Goal: Information Seeking & Learning: Learn about a topic

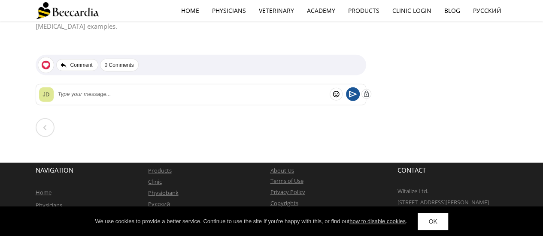
scroll to position [985, 0]
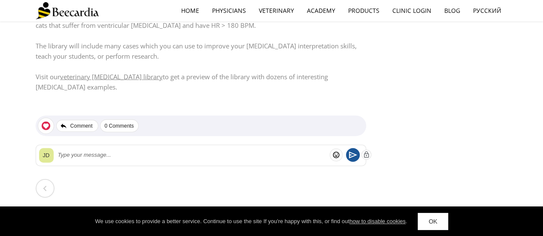
click at [100, 73] on link "veterinary ECG library" at bounding box center [111, 77] width 103 height 9
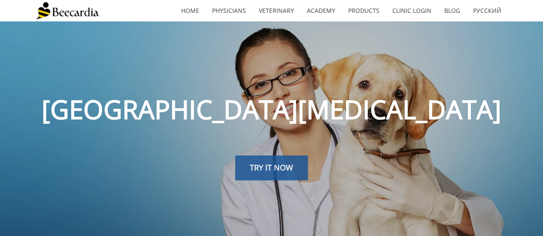
click at [291, 172] on span "TRY IT NOW" at bounding box center [271, 168] width 43 height 10
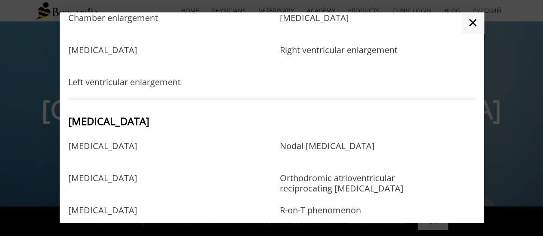
scroll to position [251, 0]
click at [120, 144] on link "[MEDICAL_DATA]" at bounding box center [102, 155] width 69 height 28
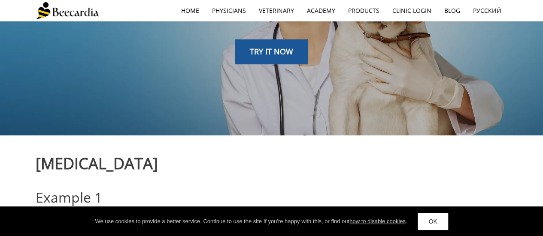
scroll to position [109, 0]
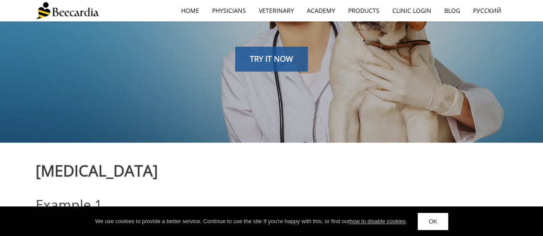
click at [279, 55] on span "TRY IT NOW" at bounding box center [271, 59] width 43 height 10
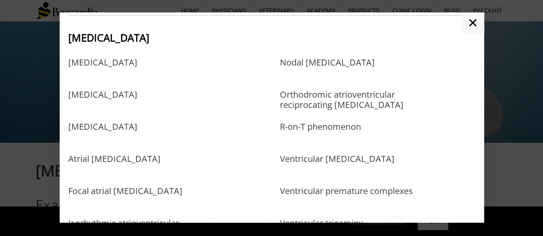
scroll to position [335, 0]
click at [137, 130] on link "[MEDICAL_DATA]" at bounding box center [102, 135] width 69 height 28
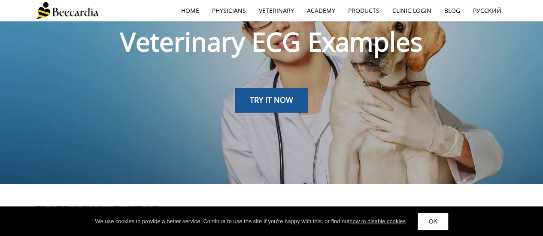
scroll to position [66, 0]
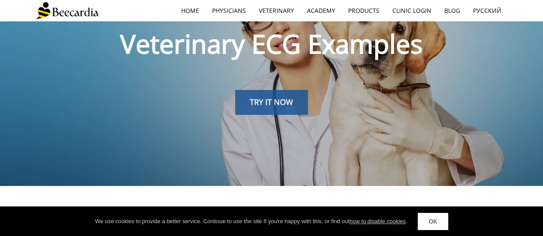
click at [259, 92] on link "TRY IT NOW" at bounding box center [271, 102] width 73 height 25
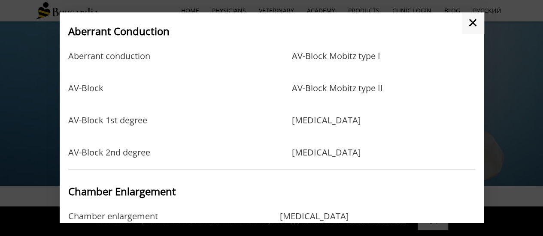
scroll to position [52, 0]
click at [335, 124] on link "[MEDICAL_DATA]" at bounding box center [326, 130] width 69 height 28
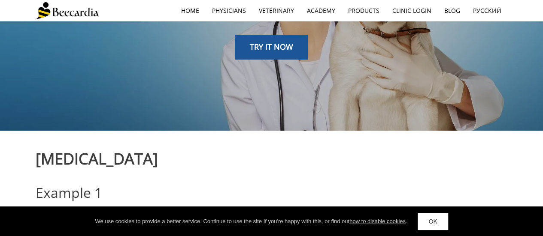
scroll to position [114, 0]
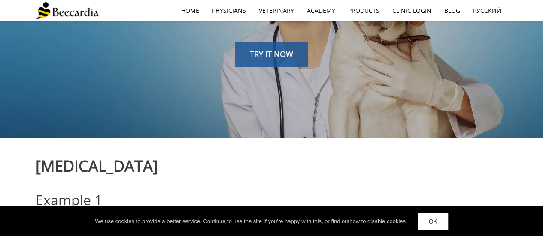
click at [273, 61] on link "TRY IT NOW" at bounding box center [271, 54] width 73 height 25
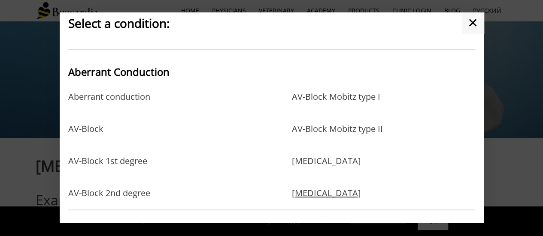
scroll to position [13, 0]
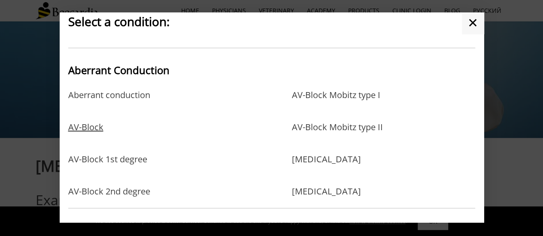
click at [81, 131] on link "AV-Block" at bounding box center [85, 136] width 35 height 28
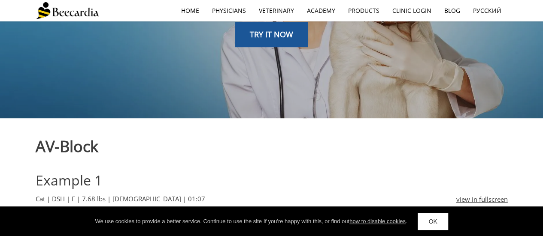
scroll to position [124, 0]
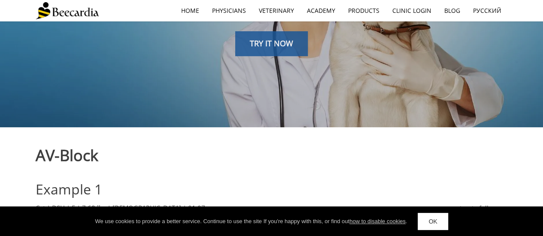
click at [269, 50] on link "TRY IT NOW" at bounding box center [271, 43] width 73 height 25
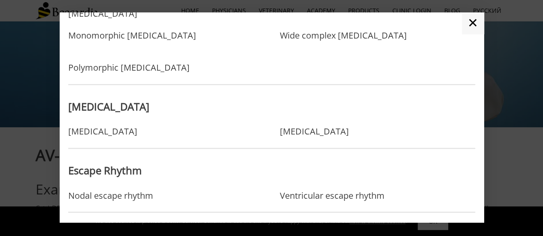
scroll to position [629, 0]
click at [298, 131] on link "[MEDICAL_DATA]" at bounding box center [313, 131] width 69 height 10
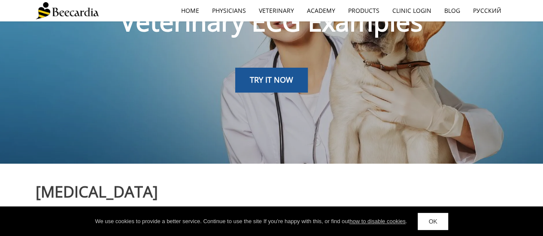
scroll to position [85, 0]
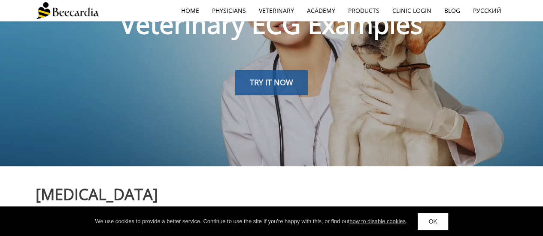
click at [268, 89] on link "TRY IT NOW" at bounding box center [271, 82] width 73 height 25
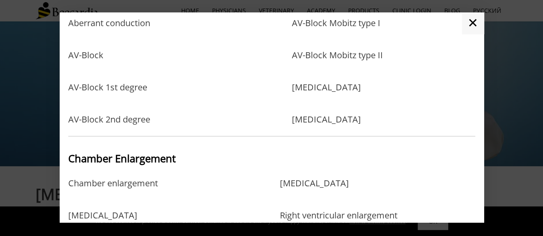
scroll to position [83, 0]
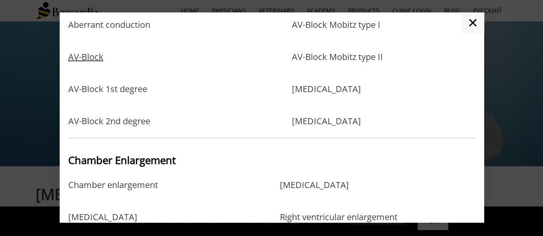
click at [86, 54] on link "AV-Block" at bounding box center [85, 66] width 35 height 28
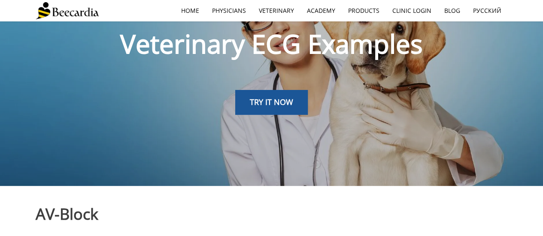
scroll to position [58, 0]
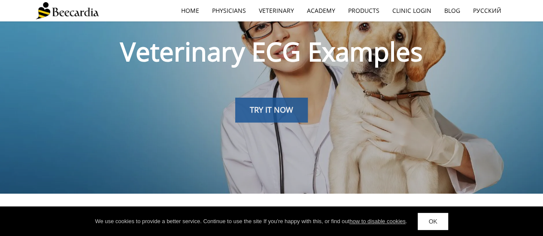
click at [288, 118] on link "TRY IT NOW" at bounding box center [271, 110] width 73 height 25
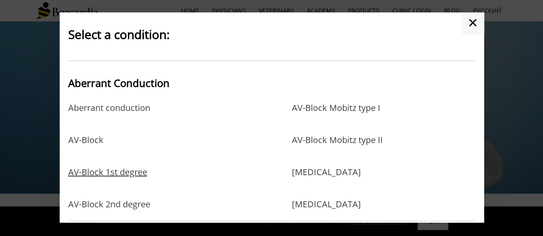
click at [124, 168] on link "AV-Block 1st degree" at bounding box center [107, 181] width 79 height 28
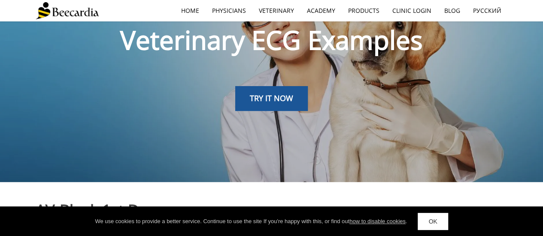
scroll to position [64, 0]
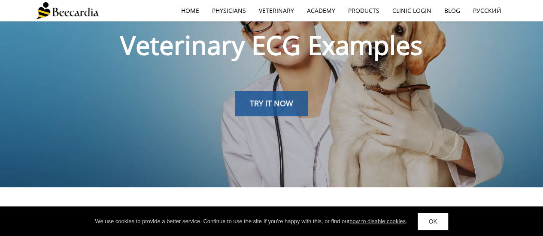
click at [239, 106] on link "TRY IT NOW" at bounding box center [271, 103] width 73 height 25
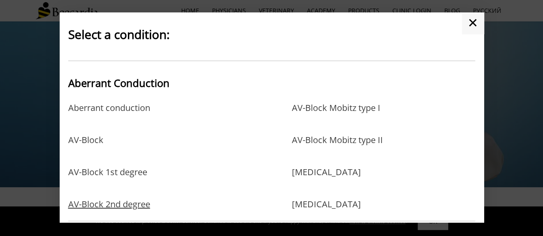
click at [132, 202] on link "AV-Block 2nd degree" at bounding box center [109, 205] width 82 height 10
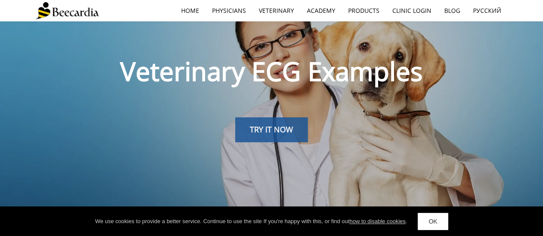
scroll to position [35, 0]
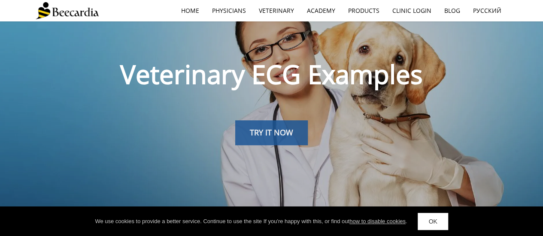
click at [270, 141] on link "TRY IT NOW" at bounding box center [271, 133] width 73 height 25
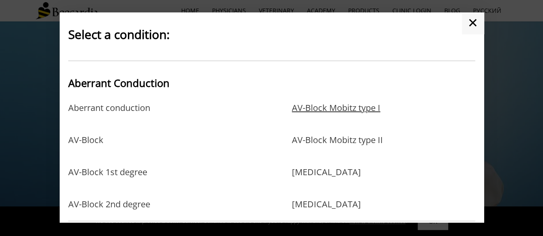
click at [335, 116] on link "AV-Block Mobitz type I" at bounding box center [336, 117] width 88 height 28
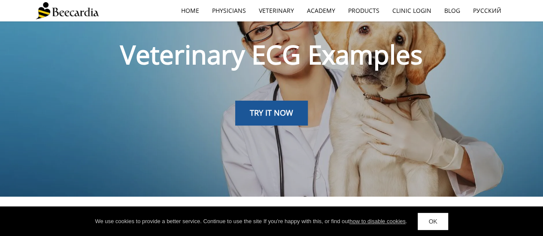
scroll to position [35, 0]
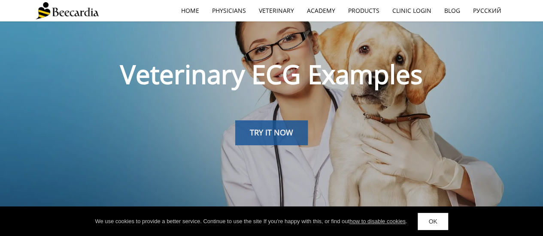
click at [294, 139] on link "TRY IT NOW" at bounding box center [271, 133] width 73 height 25
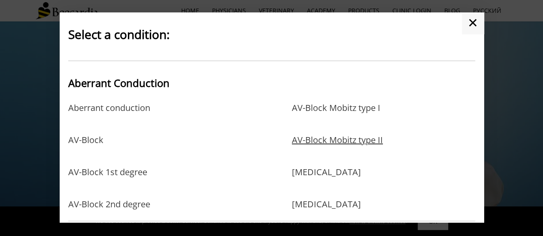
click at [348, 142] on link "AV-Block Mobitz type II" at bounding box center [337, 149] width 91 height 28
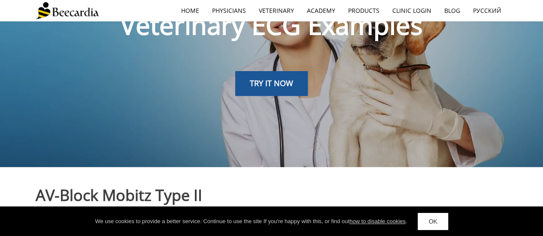
scroll to position [84, 0]
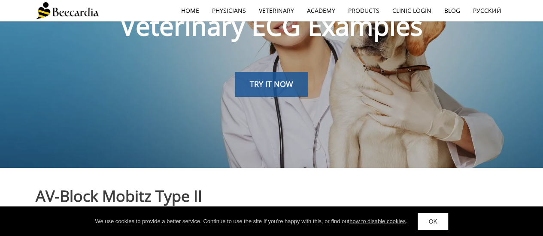
click at [250, 91] on link "TRY IT NOW" at bounding box center [271, 84] width 73 height 25
